Goal: Complete application form

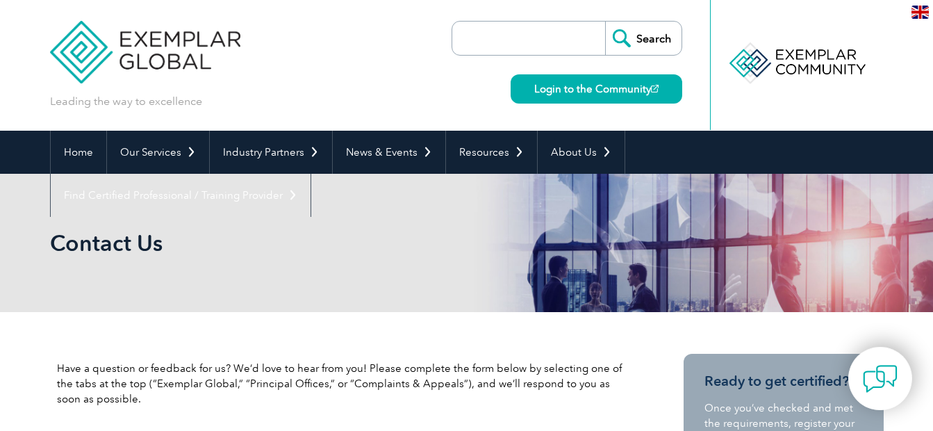
click at [921, 12] on img at bounding box center [920, 12] width 17 height 13
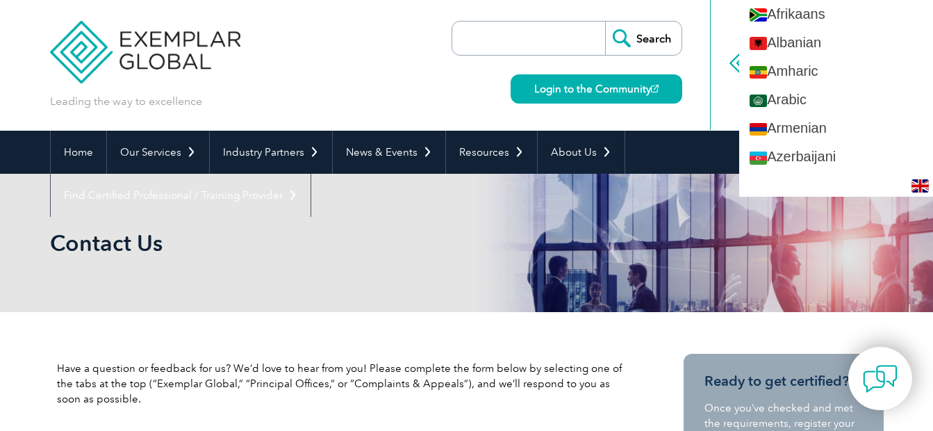
click at [376, 91] on div "Leading the way to excellence Search" at bounding box center [467, 65] width 834 height 131
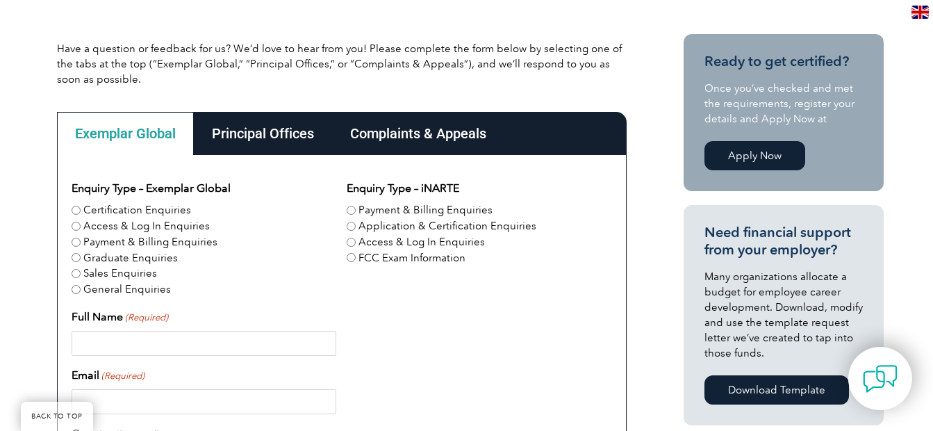
scroll to position [313, 0]
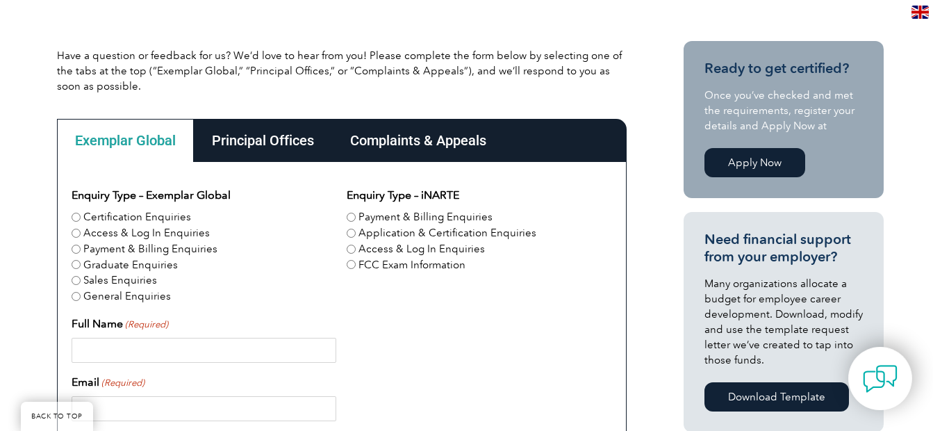
click at [448, 140] on div "Complaints & Appeals" at bounding box center [418, 140] width 172 height 43
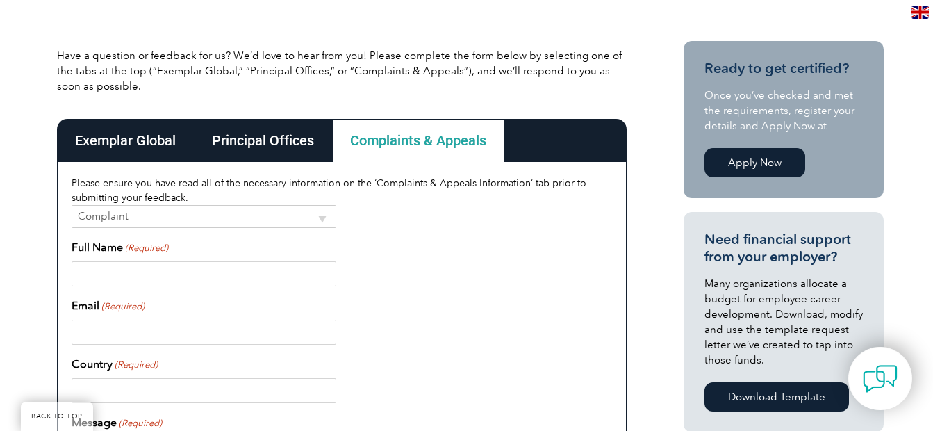
click at [324, 221] on select "Complaint Appeal" at bounding box center [204, 216] width 265 height 23
click at [72, 205] on select "Complaint Appeal" at bounding box center [204, 216] width 265 height 23
click at [248, 279] on input "Full Name (Required)" at bounding box center [204, 273] width 265 height 25
type input "[PERSON_NAME]"
type input "[EMAIL_ADDRESS][DOMAIN_NAME]"
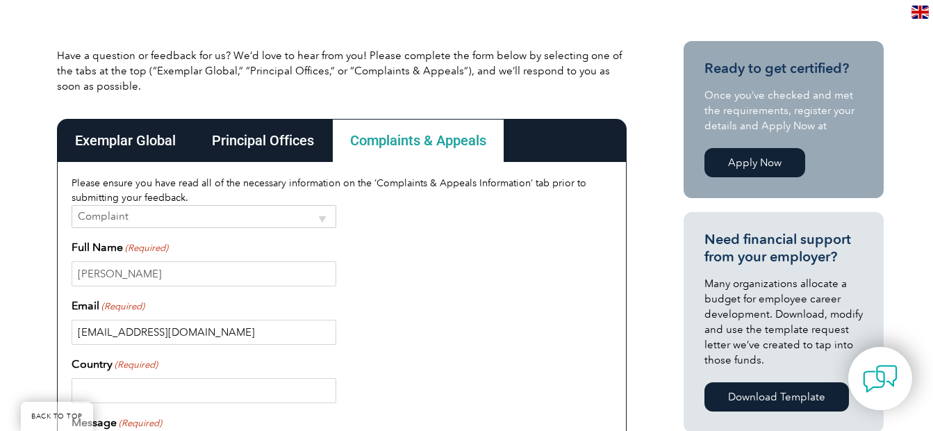
type input "[GEOGRAPHIC_DATA]"
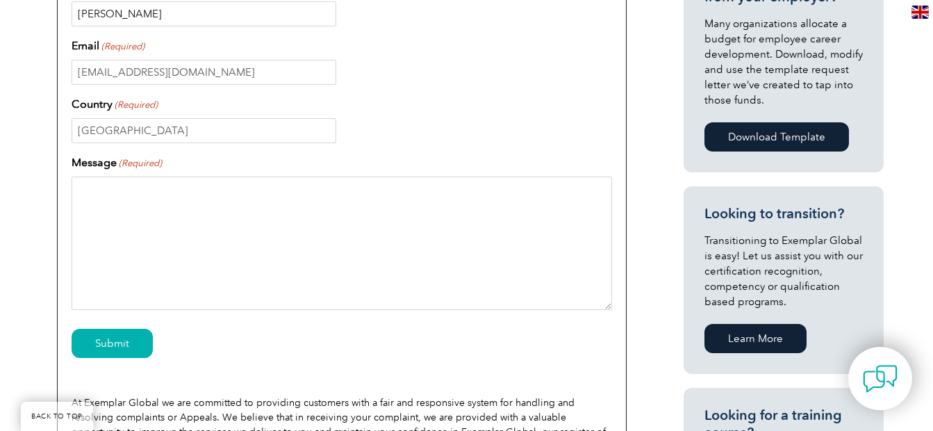
scroll to position [582, 0]
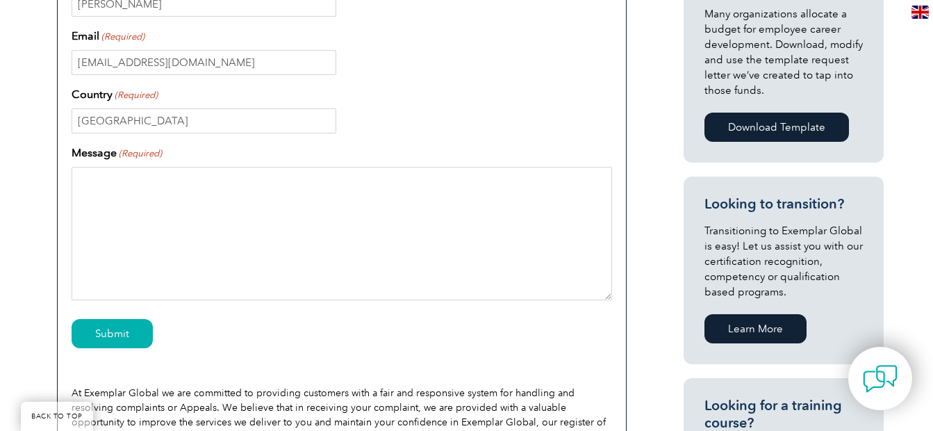
click at [182, 192] on textarea "Message (Required)" at bounding box center [342, 233] width 541 height 133
paste textarea "In [DATE], I paid for an SQF application auditor. but since I currently don’t h…"
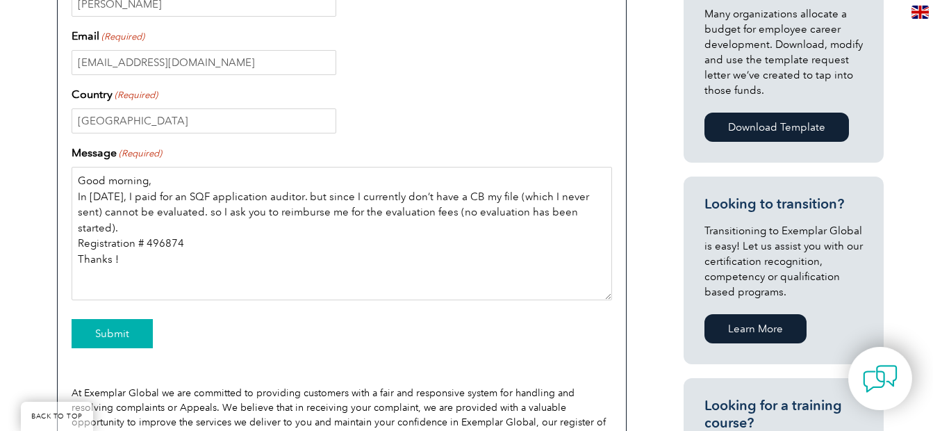
type textarea "Good morning, In [DATE], I paid for an SQF application auditor. but since I cur…"
click at [105, 330] on input "Submit" at bounding box center [112, 333] width 81 height 29
